Goal: Task Accomplishment & Management: Manage account settings

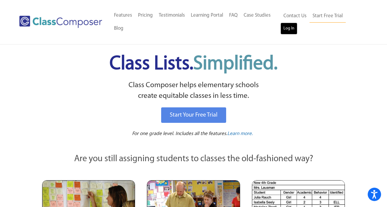
click at [289, 29] on link "Log In" at bounding box center [289, 29] width 17 height 12
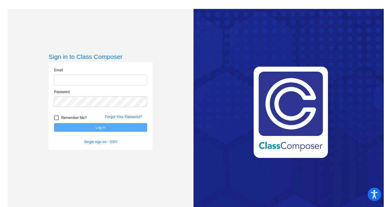
click at [100, 82] on input "email" at bounding box center [100, 80] width 93 height 11
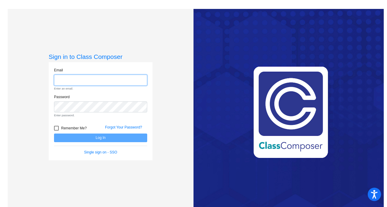
type input "[EMAIL_ADDRESS][DOMAIN_NAME]"
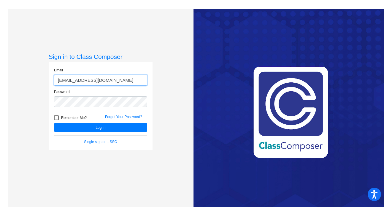
click at [54, 123] on button "Log In" at bounding box center [100, 127] width 93 height 9
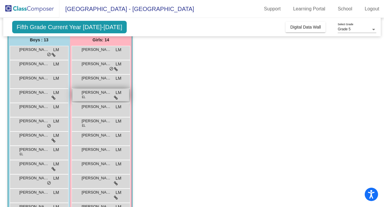
scroll to position [97, 0]
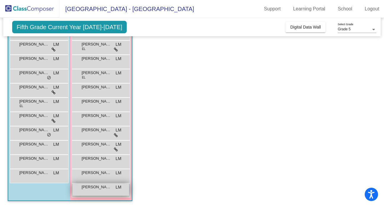
click at [95, 193] on div "Xin [PERSON_NAME] [PERSON_NAME] lock do_not_disturb_alt" at bounding box center [100, 189] width 57 height 12
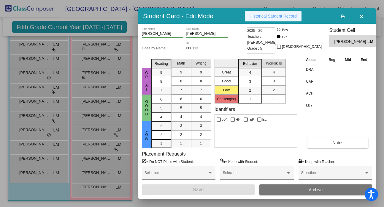
click at [254, 19] on button "Historical Student Record" at bounding box center [273, 16] width 57 height 11
click at [361, 16] on icon "button" at bounding box center [361, 16] width 3 height 4
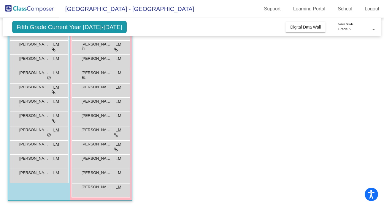
scroll to position [0, 0]
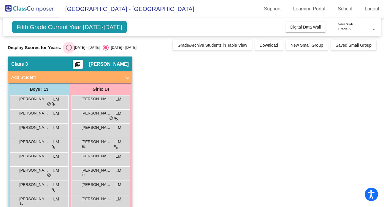
click at [88, 48] on div "[DATE] - [DATE]" at bounding box center [86, 47] width 28 height 5
click at [69, 51] on input "[DATE] - [DATE]" at bounding box center [69, 51] width 0 height 0
radio input "true"
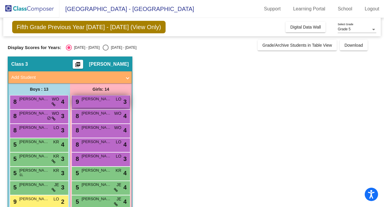
click at [93, 97] on span "[PERSON_NAME]" at bounding box center [97, 99] width 30 height 6
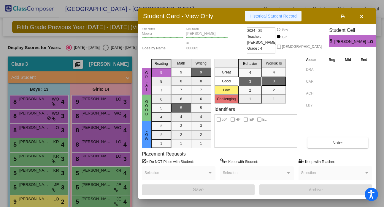
click at [293, 17] on span "Historical Student Record" at bounding box center [273, 16] width 47 height 5
click at [362, 17] on icon "button" at bounding box center [361, 16] width 3 height 4
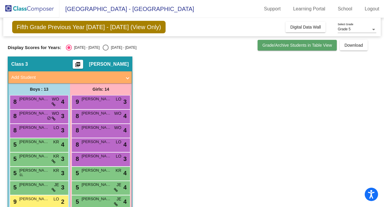
click at [311, 43] on span "Grade/Archive Students in Table View" at bounding box center [298, 45] width 70 height 5
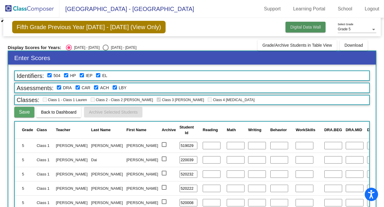
click at [314, 27] on span "Digital Data Wall" at bounding box center [306, 27] width 31 height 5
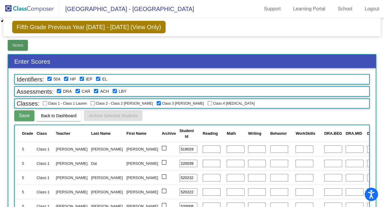
click at [15, 46] on span "Notes" at bounding box center [17, 45] width 11 height 5
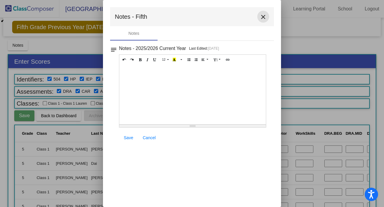
click at [265, 17] on mat-icon "close" at bounding box center [263, 16] width 7 height 7
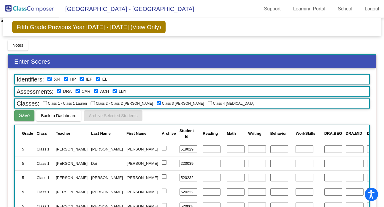
click at [162, 9] on span "[GEOGRAPHIC_DATA] - [GEOGRAPHIC_DATA]" at bounding box center [126, 9] width 135 height 10
click at [133, 8] on span "[GEOGRAPHIC_DATA] - [GEOGRAPHIC_DATA]" at bounding box center [126, 9] width 135 height 10
click at [64, 28] on span "Fifth Grade Previous Year [DATE] - [DATE] (View Only)" at bounding box center [89, 27] width 154 height 12
click at [18, 12] on img at bounding box center [29, 9] width 59 height 18
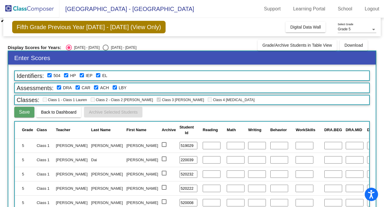
click at [18, 9] on img at bounding box center [29, 9] width 59 height 18
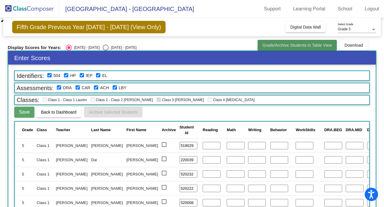
click at [274, 46] on span "Grade/Archive Students in Table View" at bounding box center [298, 45] width 70 height 5
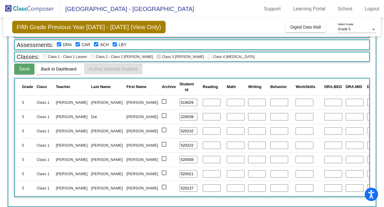
scroll to position [33, 0]
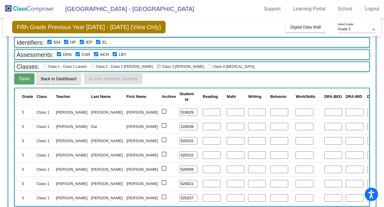
click at [50, 79] on span "Back to Dashboard" at bounding box center [58, 78] width 35 height 5
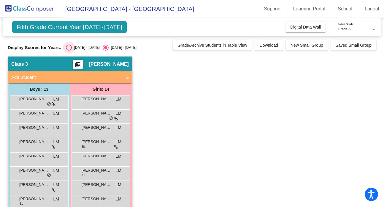
click at [69, 47] on div "Select an option" at bounding box center [69, 48] width 6 height 6
click at [69, 51] on input "[DATE] - [DATE]" at bounding box center [69, 51] width 0 height 0
radio input "true"
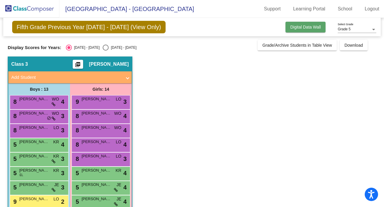
click at [319, 26] on span "Digital Data Wall" at bounding box center [306, 27] width 31 height 5
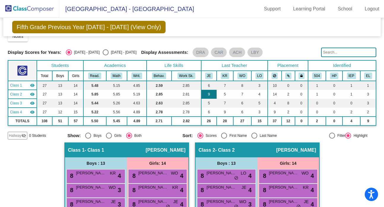
scroll to position [12, 0]
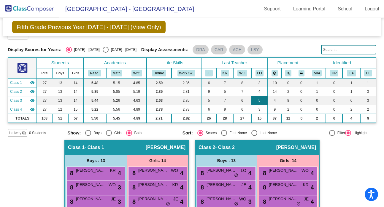
click at [256, 101] on td "5" at bounding box center [260, 100] width 16 height 9
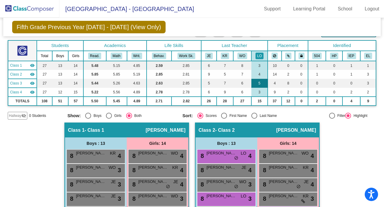
scroll to position [29, 0]
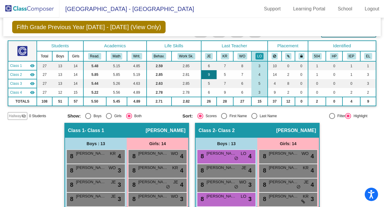
click at [206, 74] on td "9" at bounding box center [208, 74] width 15 height 9
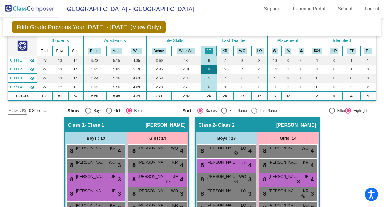
scroll to position [4, 0]
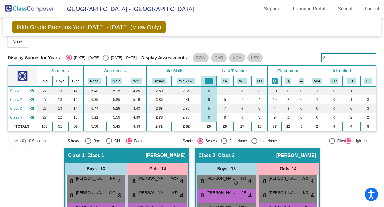
click at [273, 79] on icon at bounding box center [274, 81] width 3 height 4
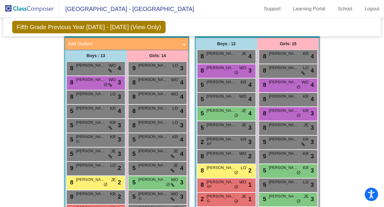
scroll to position [430, 0]
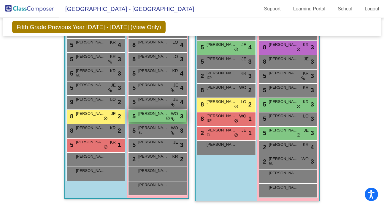
click at [149, 117] on div "5 Ellie Panatopoulos WO lock do_not_disturb_alt 3" at bounding box center [157, 116] width 57 height 12
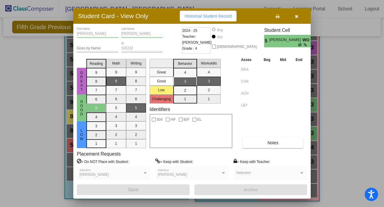
click at [297, 15] on icon "button" at bounding box center [296, 16] width 3 height 4
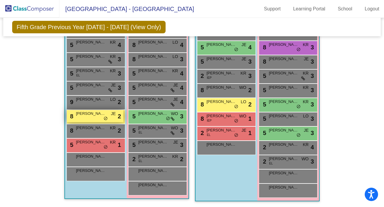
click at [92, 116] on div "8 Oliver Dai JE lock do_not_disturb_alt 2" at bounding box center [95, 116] width 57 height 12
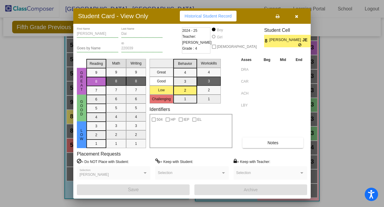
click at [299, 17] on button "button" at bounding box center [296, 16] width 19 height 11
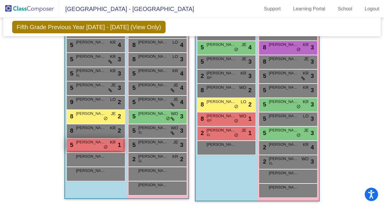
click at [91, 149] on div "5 Daniel Li KR lock do_not_disturb_alt 1" at bounding box center [95, 144] width 57 height 12
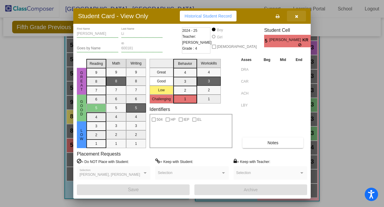
click at [297, 18] on icon "button" at bounding box center [296, 16] width 3 height 4
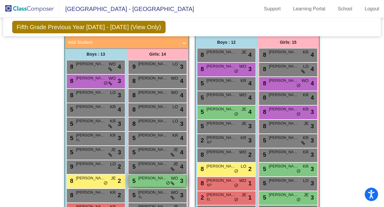
scroll to position [339, 0]
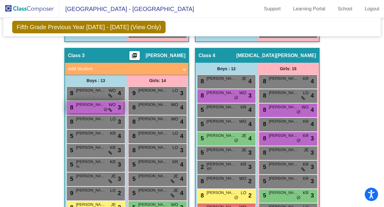
click at [95, 107] on span "[PERSON_NAME]" at bounding box center [91, 105] width 30 height 6
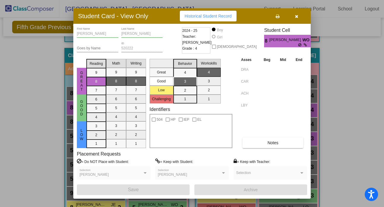
click at [297, 18] on icon "button" at bounding box center [296, 16] width 3 height 4
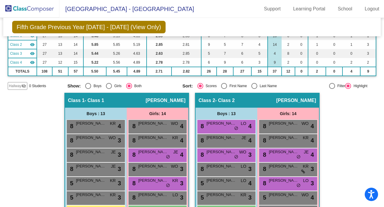
scroll to position [0, 0]
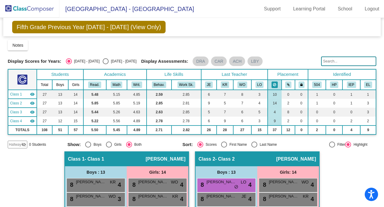
click at [290, 84] on th at bounding box center [288, 85] width 13 height 10
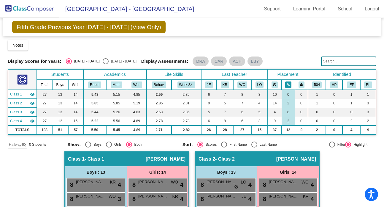
click at [288, 84] on button at bounding box center [289, 84] width 6 height 7
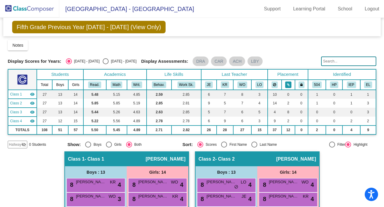
click at [288, 84] on button at bounding box center [289, 84] width 6 height 7
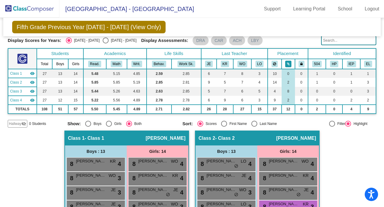
scroll to position [20, 0]
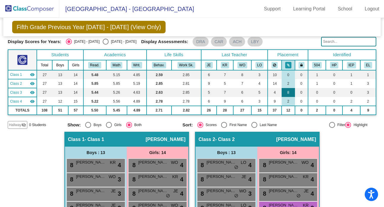
click at [289, 93] on td "8" at bounding box center [288, 92] width 13 height 9
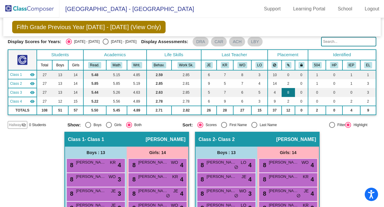
click at [289, 93] on td "8" at bounding box center [288, 92] width 13 height 9
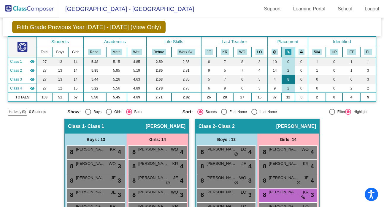
scroll to position [29, 0]
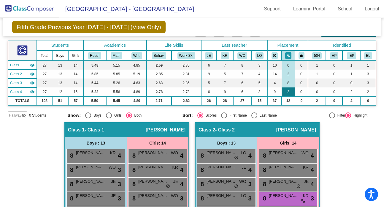
click at [288, 89] on td "2" at bounding box center [288, 91] width 13 height 9
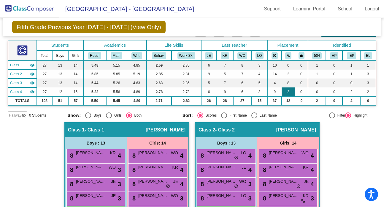
click at [288, 89] on td "2" at bounding box center [288, 91] width 13 height 9
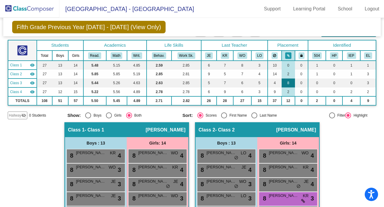
click at [287, 81] on td "8" at bounding box center [288, 82] width 13 height 9
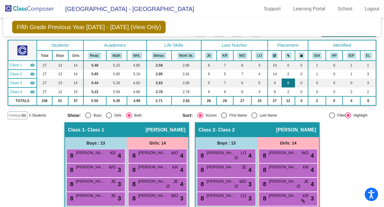
click at [287, 81] on td "8" at bounding box center [288, 82] width 13 height 9
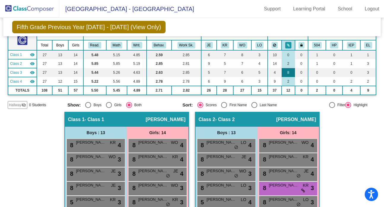
scroll to position [39, 0]
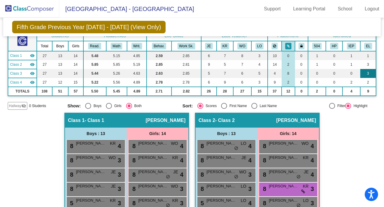
click at [365, 73] on td "3" at bounding box center [369, 73] width 16 height 9
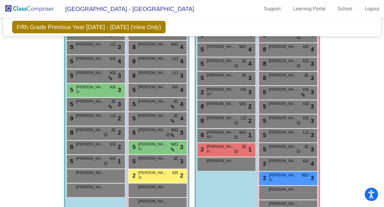
scroll to position [419, 0]
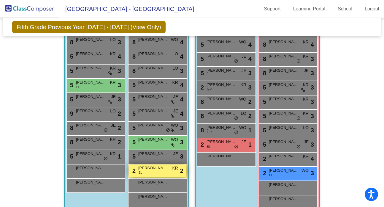
click at [158, 173] on div "2 Leyla Dadashova EL KR lock do_not_disturb_alt 2" at bounding box center [157, 170] width 57 height 12
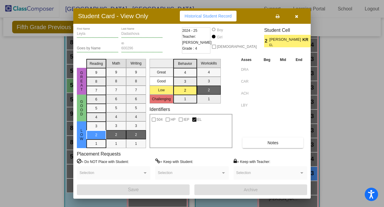
click at [298, 18] on icon "button" at bounding box center [296, 16] width 3 height 4
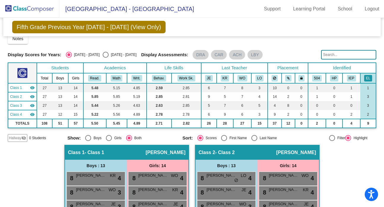
scroll to position [0, 0]
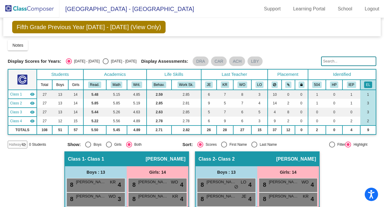
click at [329, 145] on div at bounding box center [332, 144] width 6 height 6
click at [332, 147] on input "Filter" at bounding box center [332, 147] width 0 height 0
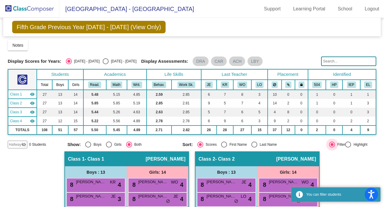
click at [329, 145] on div at bounding box center [332, 144] width 6 height 6
click at [332, 147] on input "Filter" at bounding box center [332, 147] width 0 height 0
radio input "true"
radio input "false"
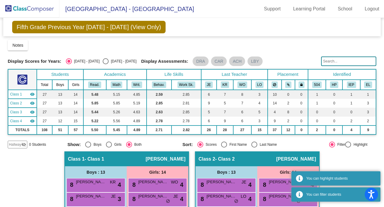
click at [329, 145] on div at bounding box center [332, 144] width 6 height 6
click at [332, 147] on input "Filter" at bounding box center [332, 147] width 0 height 0
radio input "true"
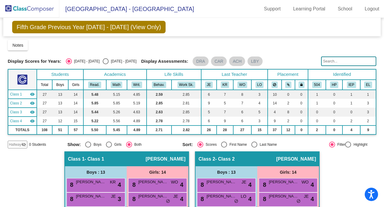
click at [348, 147] on div at bounding box center [349, 144] width 6 height 6
click at [348, 147] on input "Highlight" at bounding box center [348, 147] width 0 height 0
radio input "true"
click at [201, 59] on mat-chip "DRA" at bounding box center [201, 61] width 16 height 10
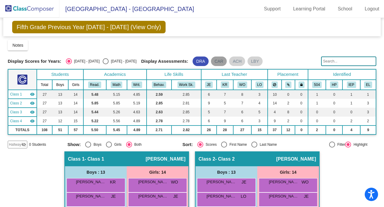
click at [223, 62] on mat-chip "CAR" at bounding box center [219, 61] width 16 height 10
click at [235, 62] on mat-chip "ACH" at bounding box center [237, 61] width 16 height 10
click at [253, 62] on mat-chip "LBY" at bounding box center [255, 61] width 15 height 10
click at [196, 60] on mat-chip "DRA" at bounding box center [201, 61] width 16 height 10
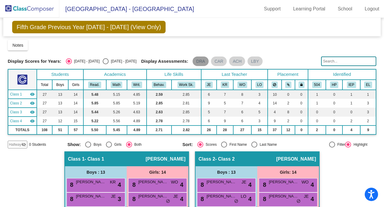
click at [196, 60] on mat-chip "DRA" at bounding box center [201, 61] width 16 height 10
click at [220, 63] on mat-chip "CAR" at bounding box center [219, 61] width 16 height 10
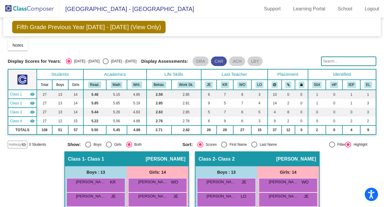
click at [220, 63] on mat-chip "CAR" at bounding box center [219, 61] width 16 height 10
click at [234, 62] on mat-chip "ACH" at bounding box center [237, 61] width 16 height 10
